Goal: Navigation & Orientation: Find specific page/section

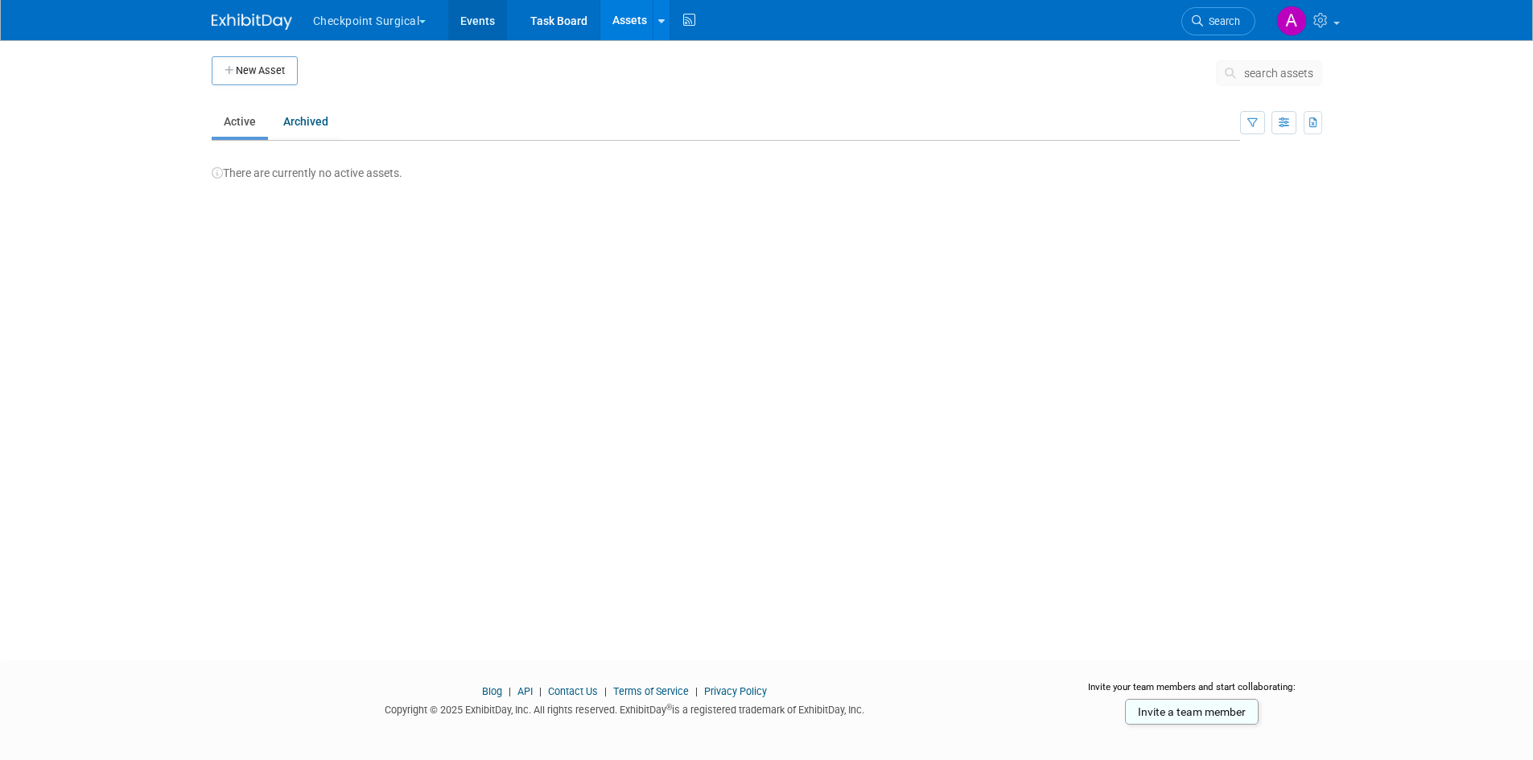
click at [475, 17] on link "Events" at bounding box center [477, 20] width 59 height 40
click at [478, 15] on link "Events" at bounding box center [478, 20] width 59 height 40
click at [395, 23] on button "Checkpoint Surgical" at bounding box center [378, 17] width 135 height 35
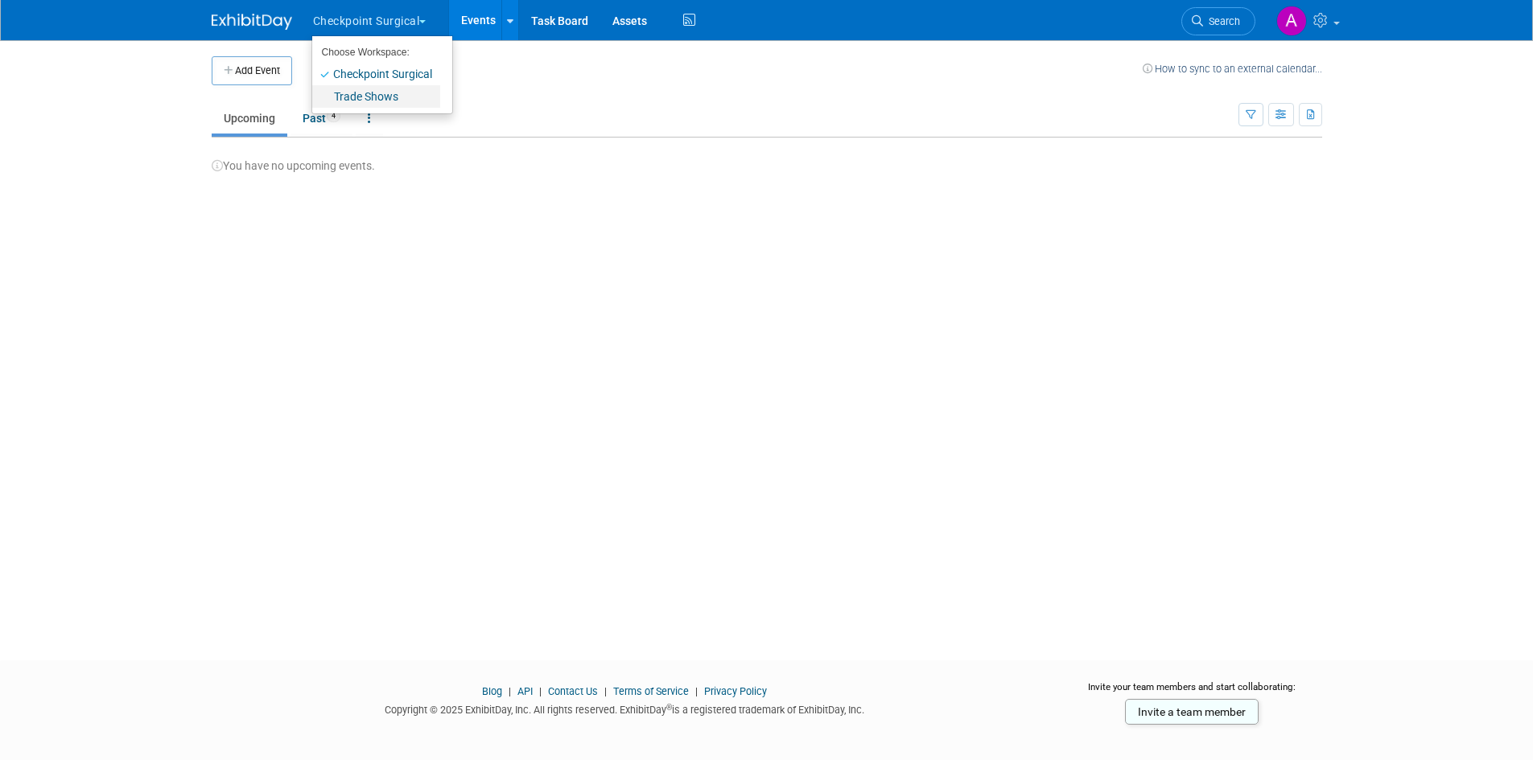
click at [369, 94] on link "Trade Shows" at bounding box center [376, 96] width 128 height 23
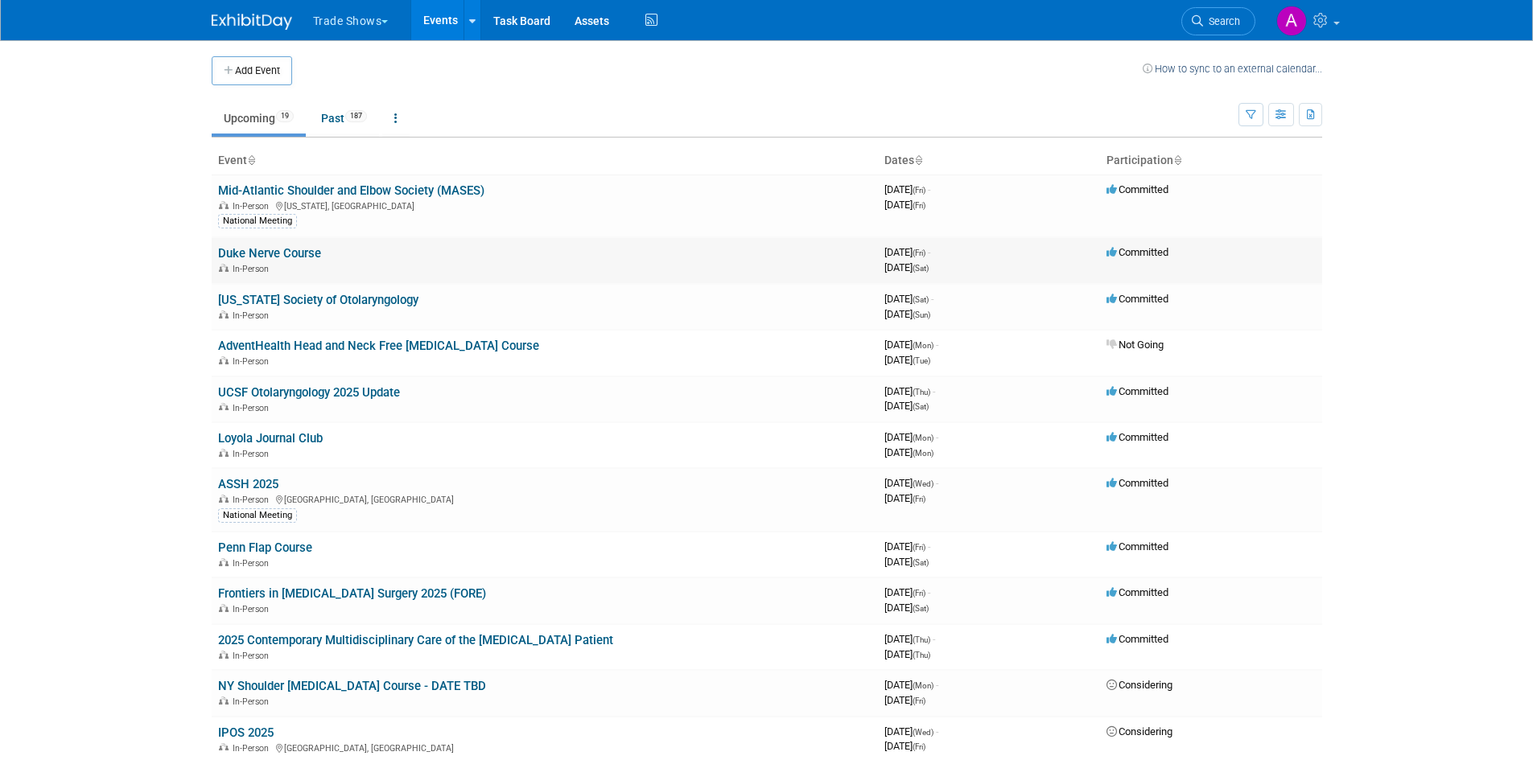
click at [284, 253] on link "Duke Nerve Course" at bounding box center [269, 253] width 103 height 14
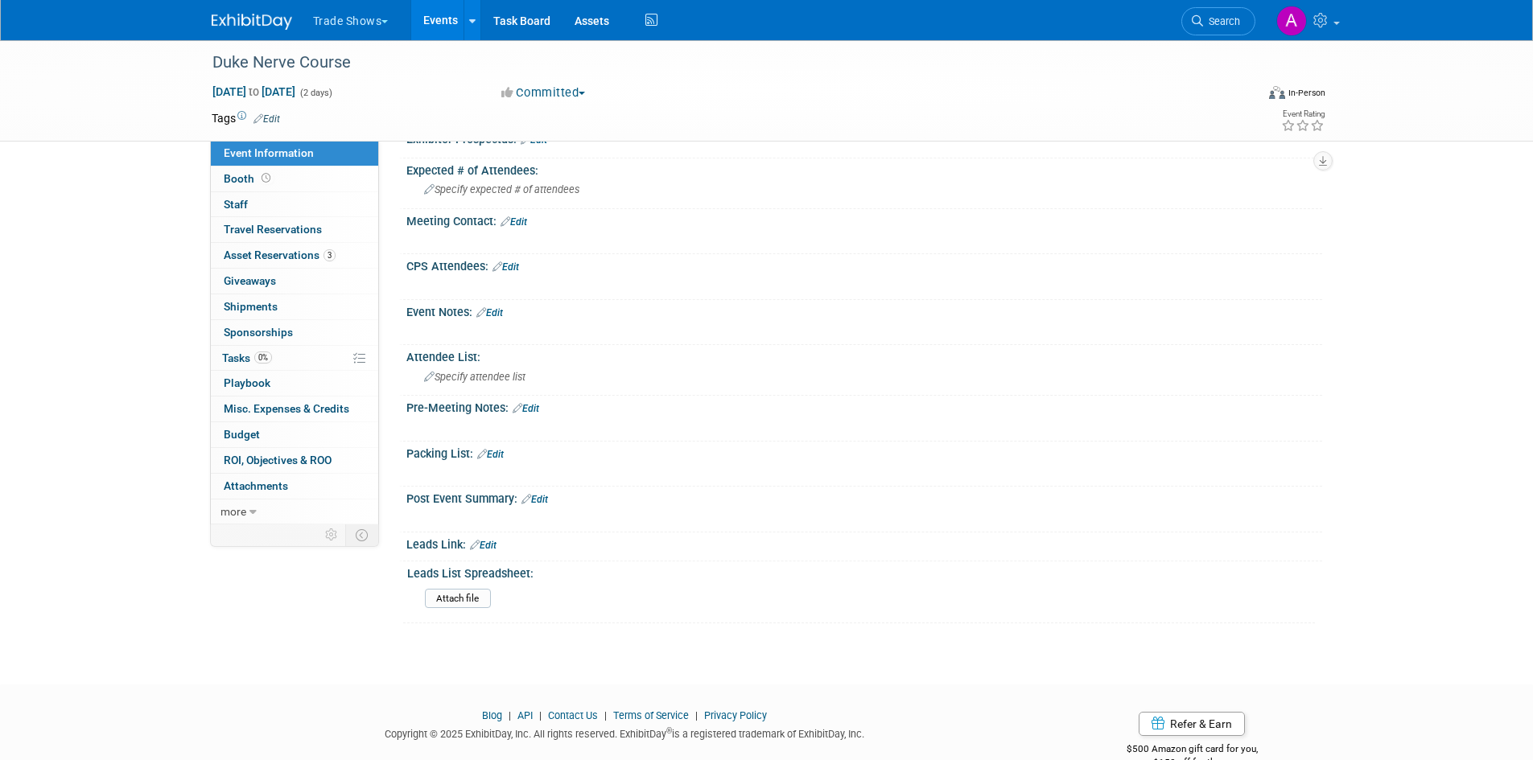
scroll to position [523, 0]
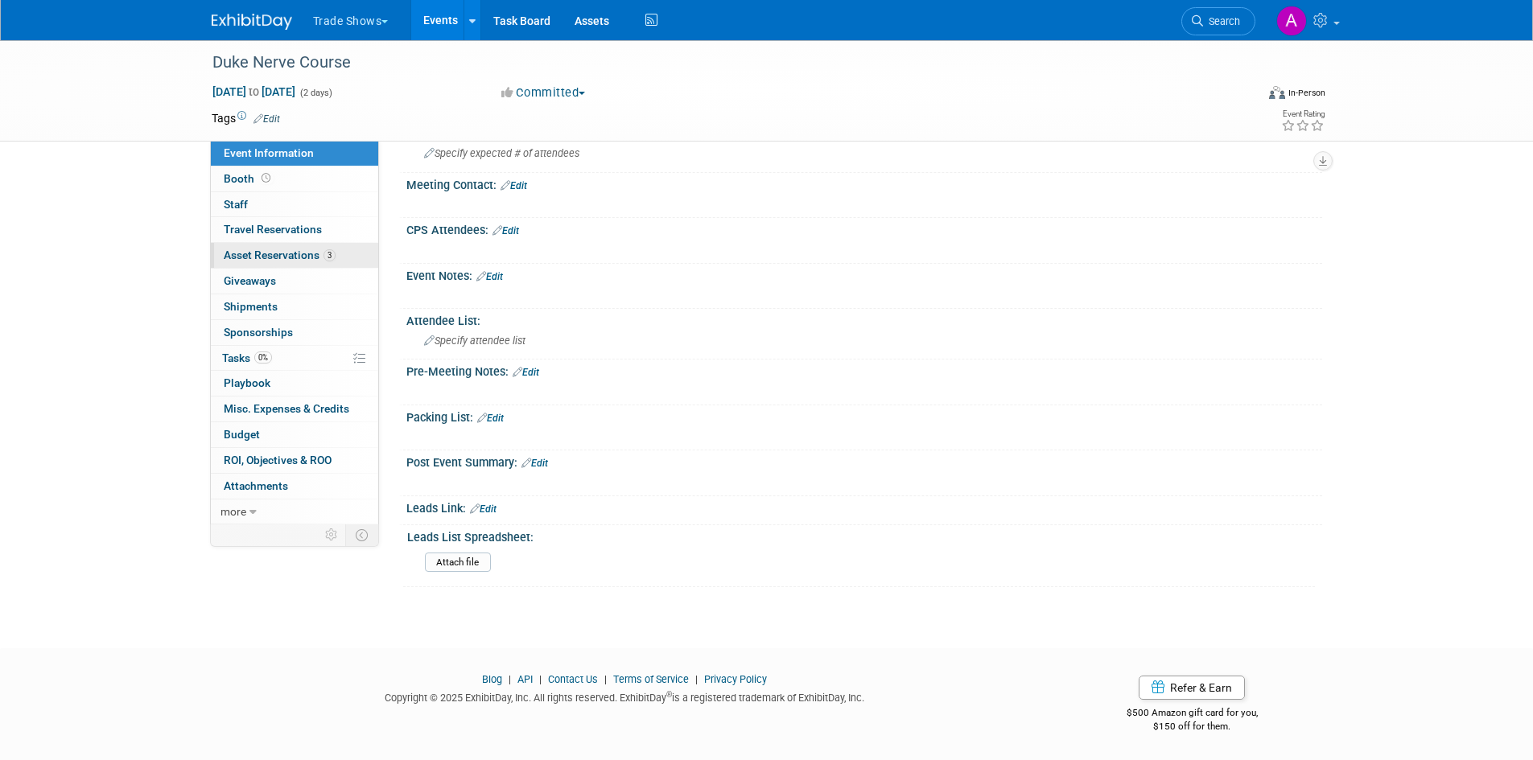
click at [275, 252] on span "Asset Reservations 3" at bounding box center [280, 255] width 112 height 13
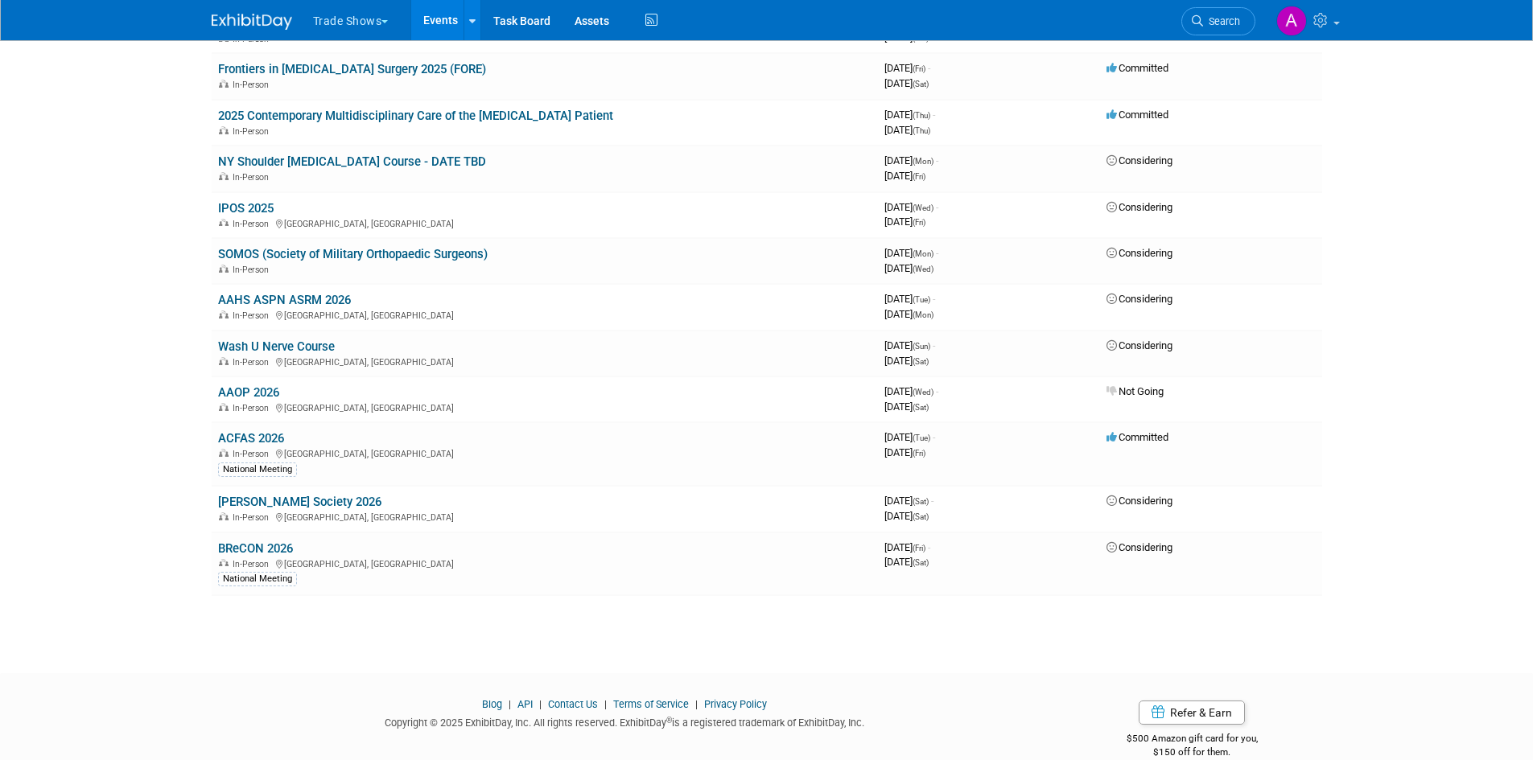
scroll to position [550, 0]
